Goal: Navigation & Orientation: Find specific page/section

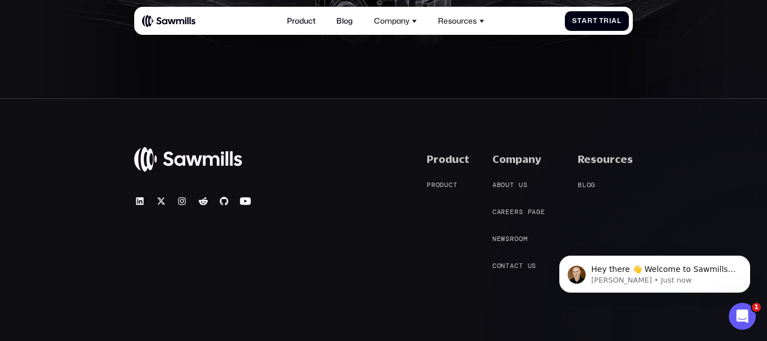
scroll to position [4270, 0]
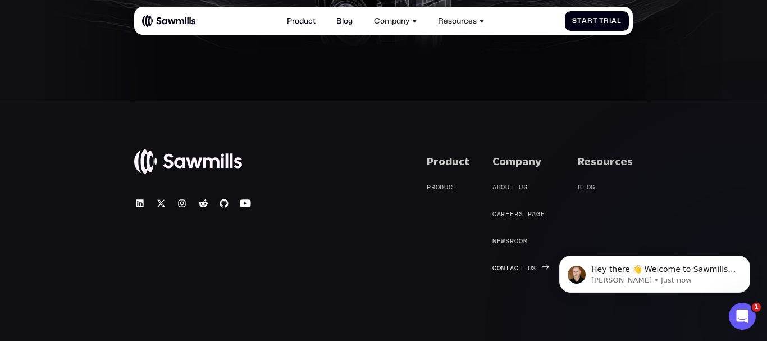
click at [514, 264] on span "a" at bounding box center [512, 268] width 4 height 8
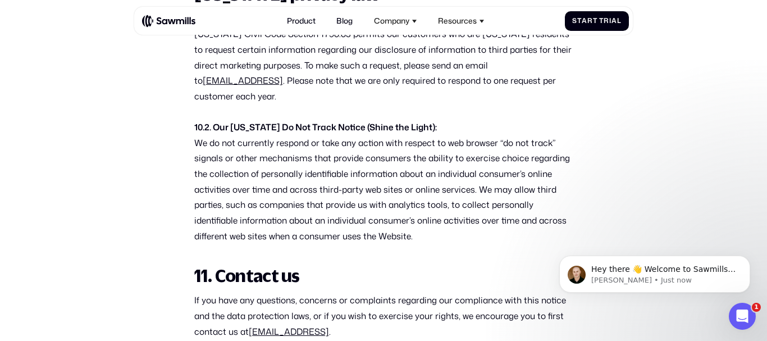
scroll to position [5930, 0]
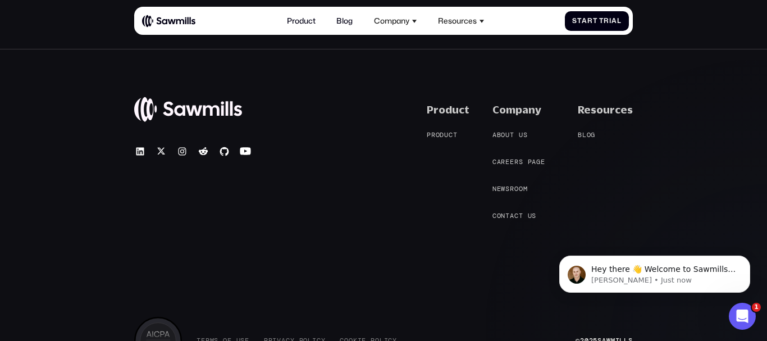
scroll to position [674, 0]
